Goal: Task Accomplishment & Management: Manage account settings

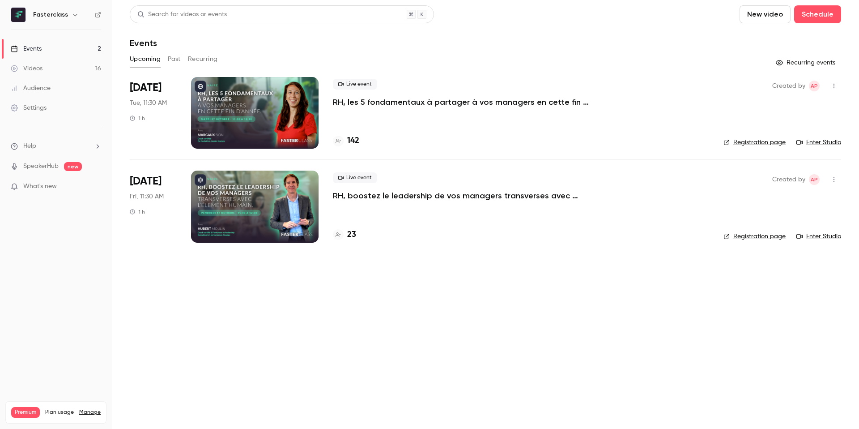
click at [276, 128] on div at bounding box center [255, 113] width 128 height 72
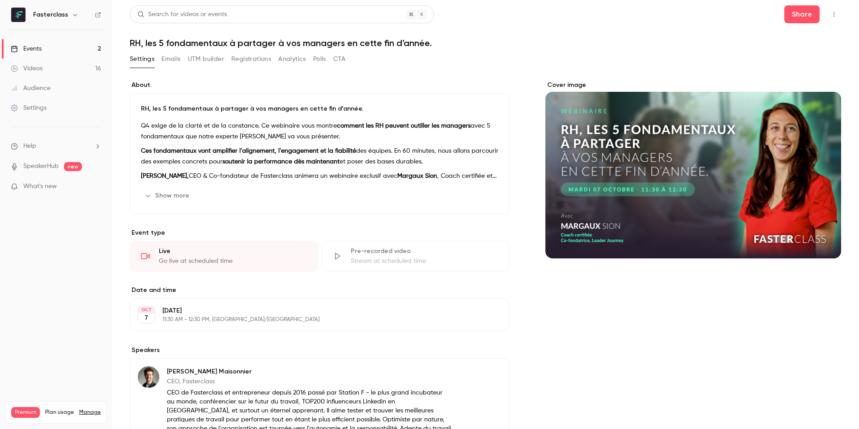
click at [170, 57] on button "Emails" at bounding box center [171, 59] width 19 height 14
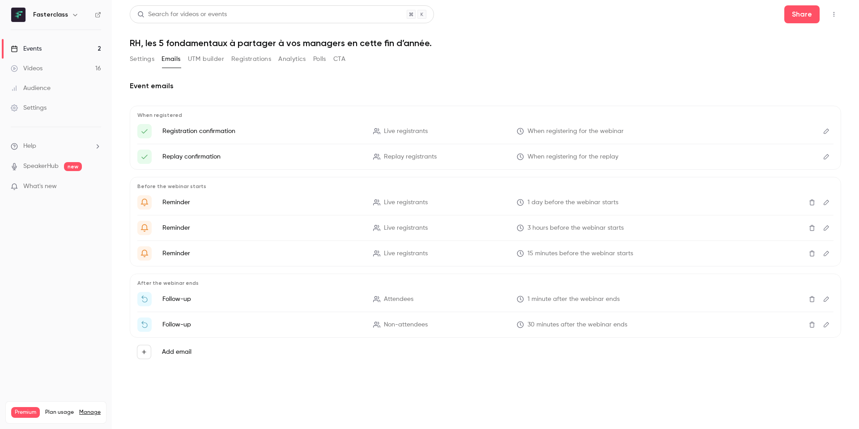
click at [237, 57] on button "Registrations" at bounding box center [251, 59] width 40 height 14
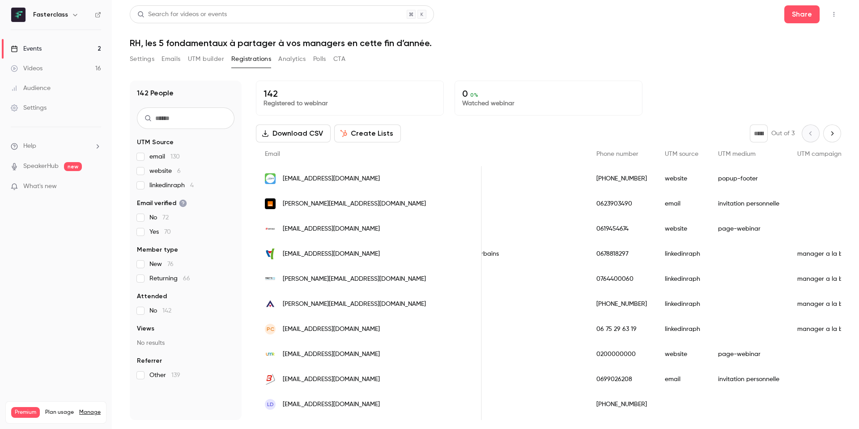
scroll to position [0, 608]
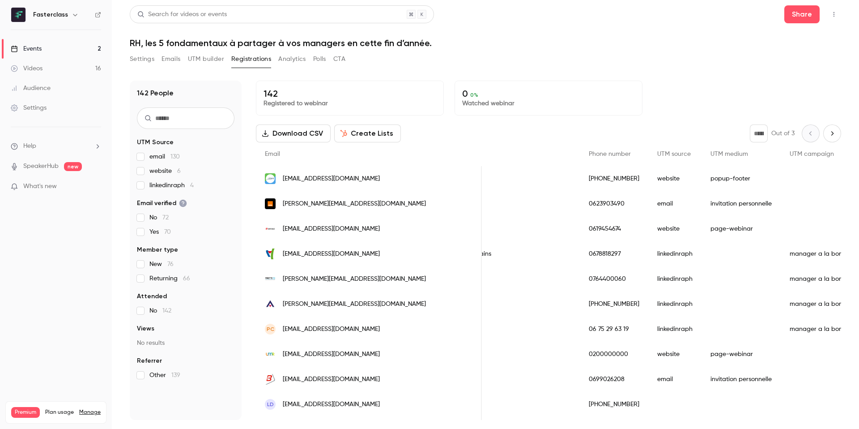
drag, startPoint x: 138, startPoint y: 53, endPoint x: 150, endPoint y: 73, distance: 23.3
click at [138, 53] on button "Settings" at bounding box center [142, 59] width 25 height 14
